Goal: Transaction & Acquisition: Purchase product/service

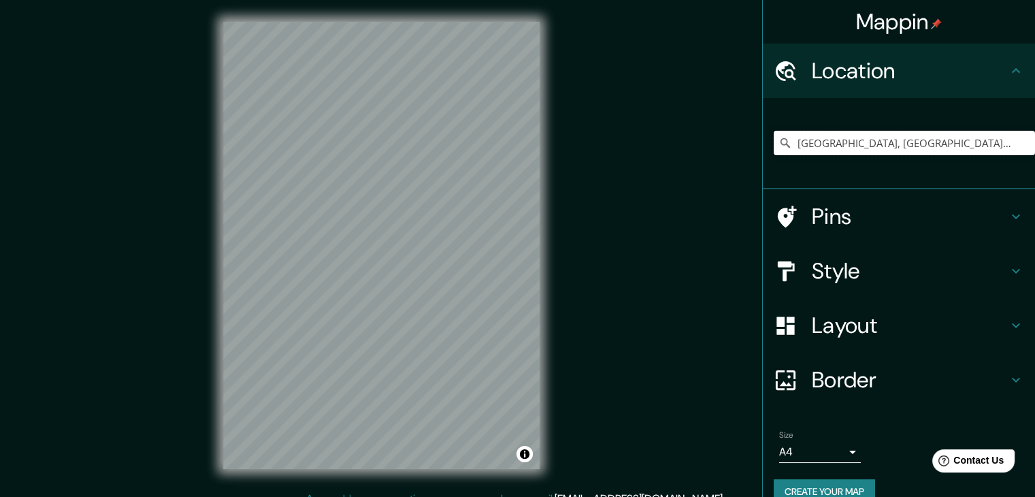
click at [522, 144] on input "[GEOGRAPHIC_DATA], [GEOGRAPHIC_DATA][PERSON_NAME], [GEOGRAPHIC_DATA]" at bounding box center [903, 143] width 261 height 24
click at [522, 153] on input "[GEOGRAPHIC_DATA], [GEOGRAPHIC_DATA][PERSON_NAME], [GEOGRAPHIC_DATA]" at bounding box center [903, 143] width 261 height 24
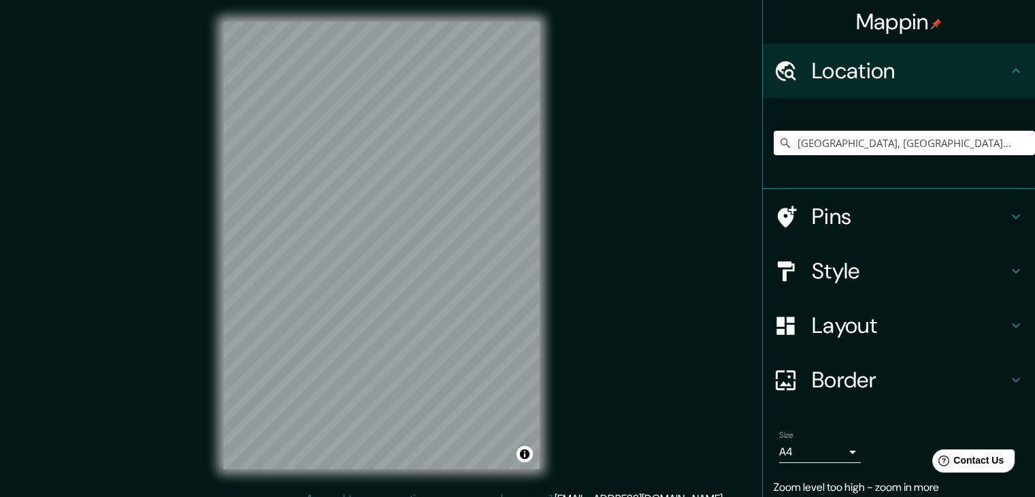
click at [522, 149] on input "[GEOGRAPHIC_DATA], [GEOGRAPHIC_DATA][PERSON_NAME], [GEOGRAPHIC_DATA]" at bounding box center [903, 143] width 261 height 24
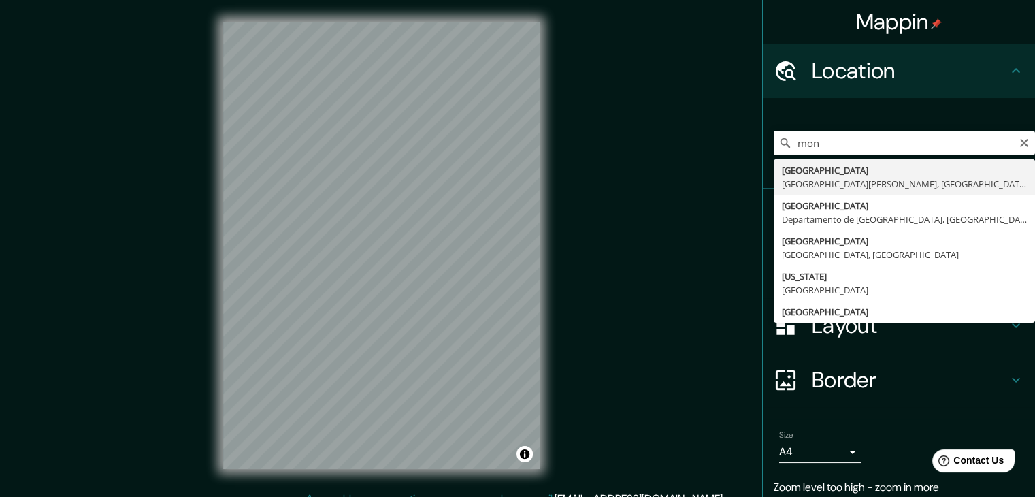
type input "[GEOGRAPHIC_DATA], [GEOGRAPHIC_DATA][PERSON_NAME], [GEOGRAPHIC_DATA]"
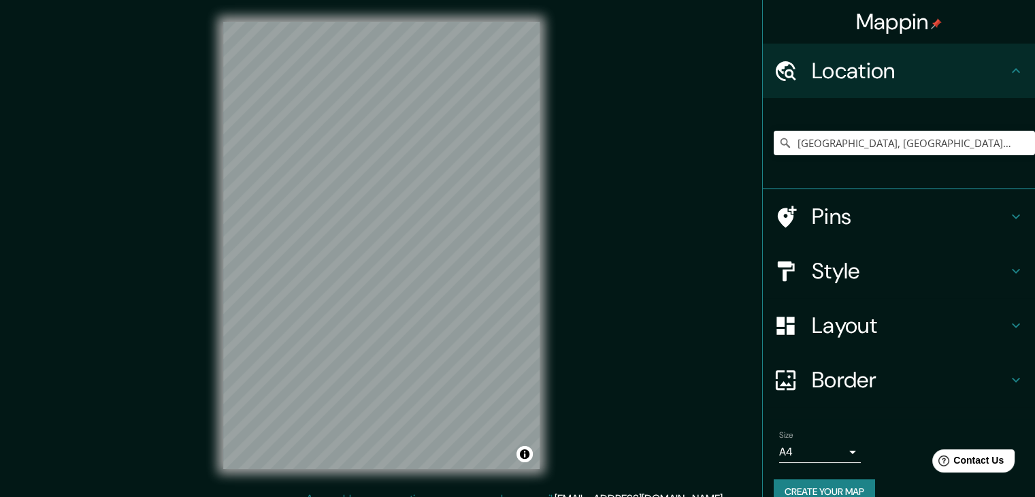
click at [522, 281] on h4 "Style" at bounding box center [910, 270] width 196 height 27
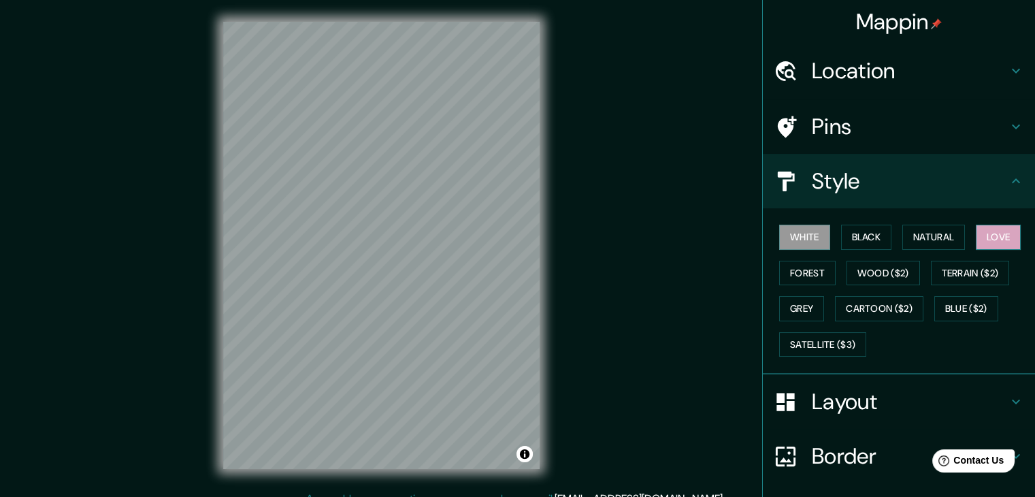
click at [522, 241] on button "Love" at bounding box center [997, 236] width 45 height 25
click at [522, 190] on div "Mappin Location [GEOGRAPHIC_DATA], [GEOGRAPHIC_DATA][PERSON_NAME], [GEOGRAPHIC_…" at bounding box center [517, 256] width 1035 height 512
click at [136, 218] on div "© Mapbox © OpenStreetMap Improve this map" at bounding box center [381, 245] width 931 height 447
